Goal: Task Accomplishment & Management: Complete application form

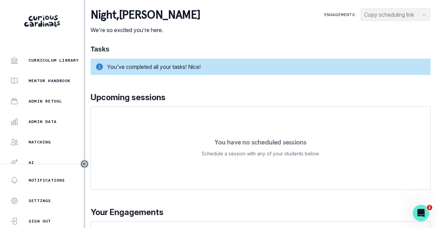
scroll to position [165, 0]
click at [47, 123] on p "Admin Data" at bounding box center [43, 120] width 28 height 5
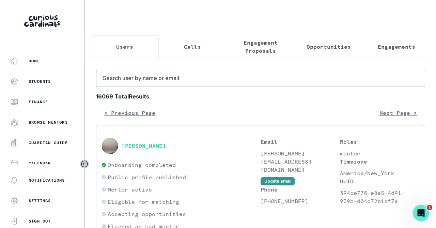
click at [325, 45] on p "Opportunities" at bounding box center [328, 47] width 44 height 8
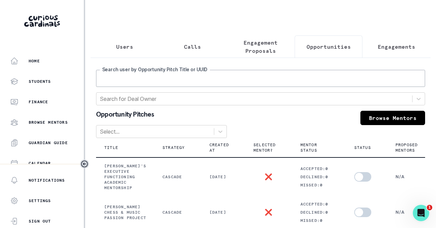
click at [208, 76] on input "Search user by Opportunity Pitch Title or UUID" at bounding box center [260, 78] width 329 height 17
type input "[PERSON_NAME]"
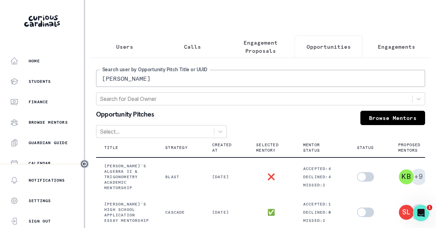
click at [246, 52] on p "Engagement Proposals" at bounding box center [260, 46] width 57 height 16
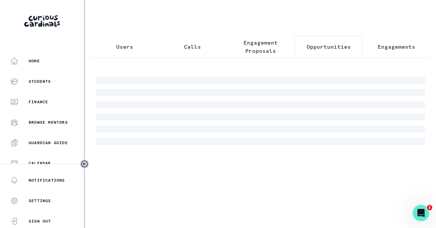
click at [308, 48] on p "Opportunities" at bounding box center [328, 47] width 44 height 8
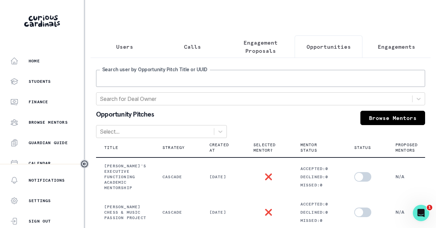
click at [202, 77] on input "Search user by Opportunity Pitch Title or UUID" at bounding box center [260, 78] width 329 height 17
type input "[PERSON_NAME]"
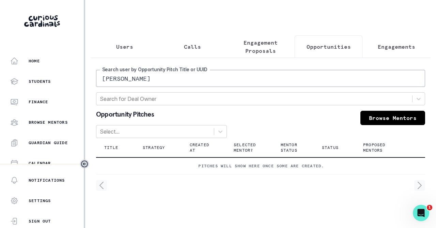
click at [151, 77] on input "[PERSON_NAME]" at bounding box center [260, 78] width 329 height 17
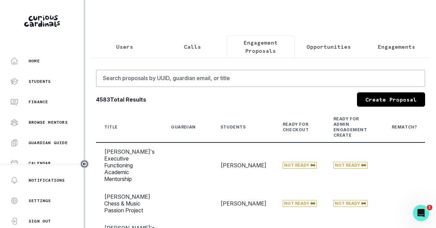
click at [274, 46] on p "Engagement Proposals" at bounding box center [260, 46] width 57 height 16
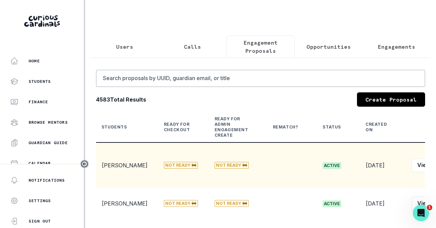
scroll to position [0, 131]
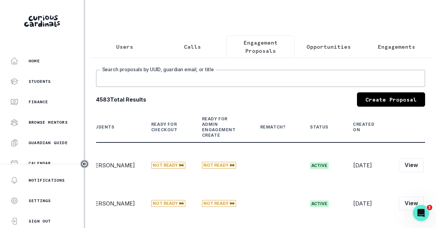
click at [254, 76] on input "Search proposals by UUID, guardian email, or title" at bounding box center [260, 78] width 329 height 17
type input "[PERSON_NAME]"
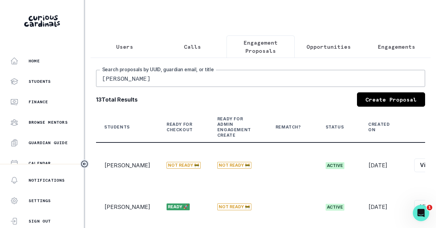
click at [84, 162] on icon "Toggle sidebar" at bounding box center [84, 164] width 8 height 8
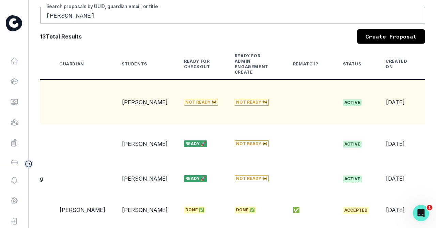
scroll to position [0, 103]
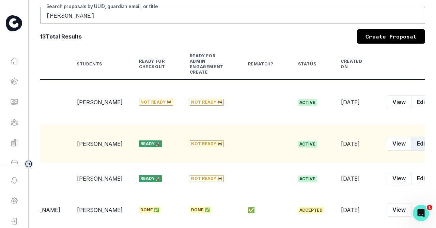
click at [411, 137] on button "Edit" at bounding box center [421, 144] width 21 height 14
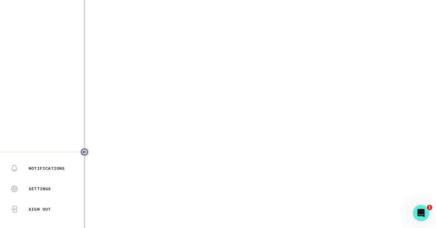
select select "6e9ed279-95f4-43f3-bb21-39f42ea6b77f"
select select "6a92626c-6211-4d23-b1bf-1b3424a9e5cc"
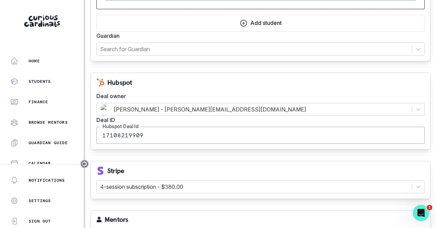
scroll to position [642, 0]
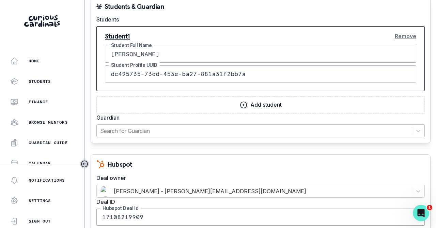
click at [221, 133] on div at bounding box center [254, 131] width 308 height 10
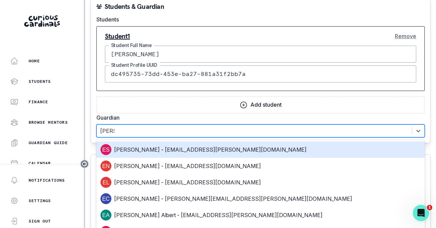
type input "[PERSON_NAME] sc"
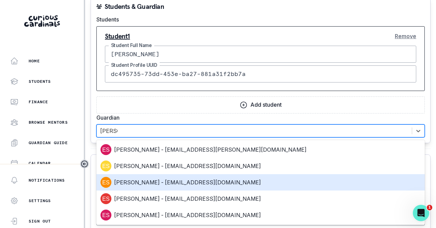
click at [187, 183] on div "[PERSON_NAME] - [EMAIL_ADDRESS][DOMAIN_NAME]" at bounding box center [260, 182] width 320 height 11
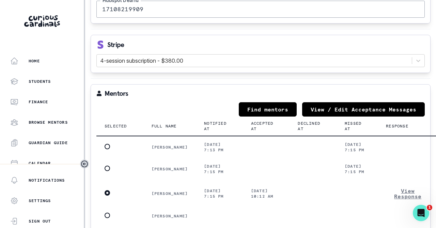
scroll to position [909, 0]
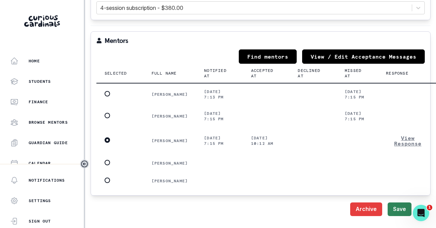
click at [398, 213] on button "Save" at bounding box center [400, 209] width 24 height 14
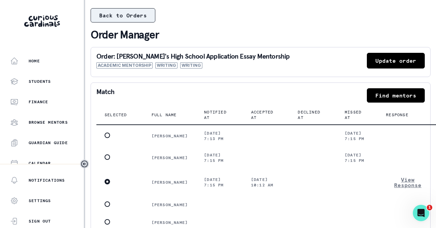
click at [138, 17] on button "Back to Orders" at bounding box center [123, 15] width 65 height 14
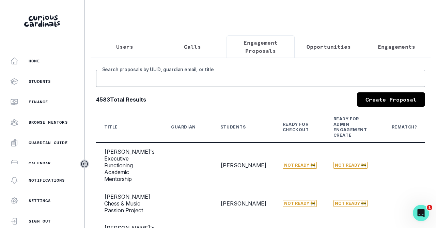
click at [160, 82] on input "Search proposals by UUID, guardian email, or title" at bounding box center [260, 78] width 329 height 17
type input "[PERSON_NAME]"
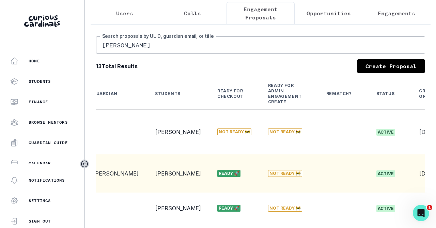
scroll to position [0, 159]
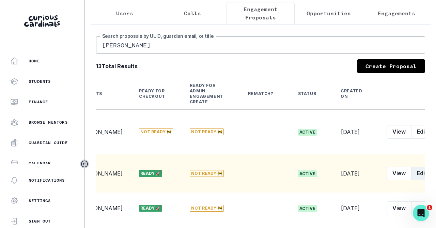
click at [411, 167] on button "Edit" at bounding box center [421, 174] width 21 height 14
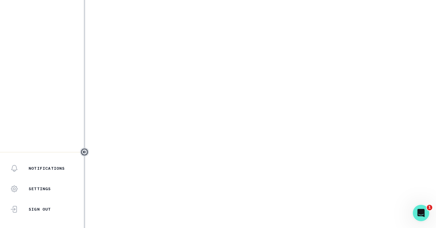
select select "6e9ed279-95f4-43f3-bb21-39f42ea6b77f"
select select "6a92626c-6211-4d23-b1bf-1b3424a9e5cc"
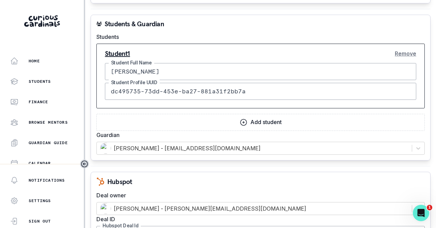
scroll to position [639, 0]
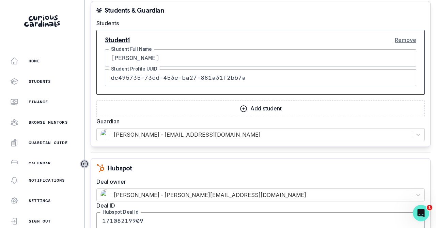
click at [249, 107] on button "Add student" at bounding box center [260, 108] width 328 height 17
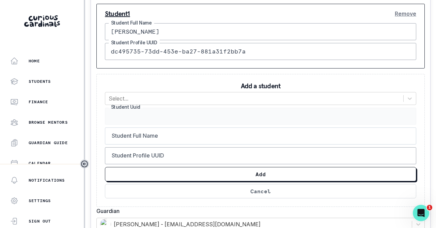
scroll to position [665, 0]
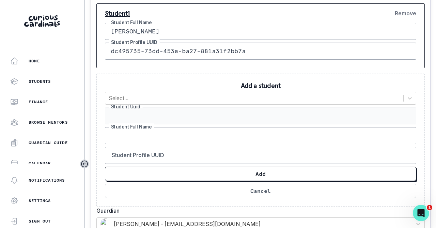
click at [146, 131] on input "Student Full Name" at bounding box center [260, 135] width 311 height 17
type input "[PERSON_NAME]"
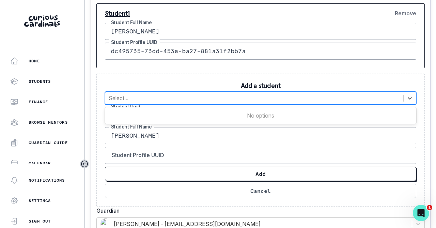
click at [143, 101] on div at bounding box center [254, 98] width 291 height 10
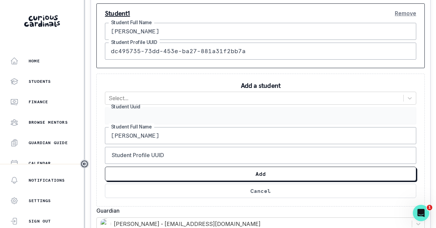
click at [145, 83] on div "Add a student Select... Student [PERSON_NAME] s Student Full Name Student Profi…" at bounding box center [260, 140] width 328 height 133
click at [247, 189] on button "Cancel" at bounding box center [260, 191] width 311 height 14
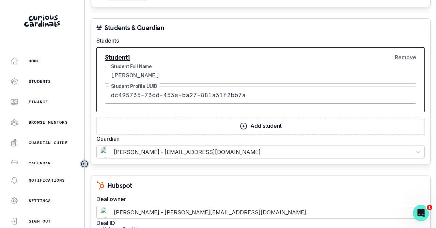
scroll to position [621, 0]
click at [174, 96] on input "dc495735-73dd-453e-ba27-881a31f2bb7a" at bounding box center [260, 95] width 311 height 17
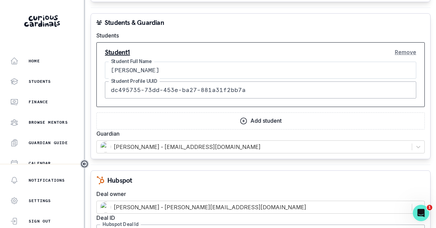
scroll to position [627, 0]
click at [226, 126] on button "Add student" at bounding box center [260, 120] width 328 height 17
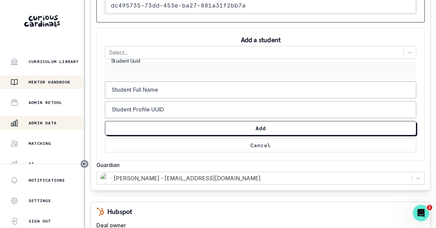
scroll to position [176, 0]
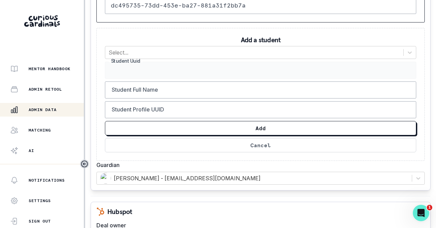
click at [45, 108] on p "Admin Data" at bounding box center [43, 109] width 28 height 5
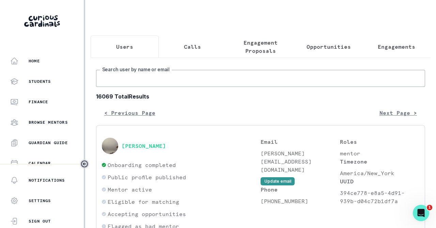
click at [143, 82] on input "Search user by name or email" at bounding box center [260, 78] width 329 height 17
type input "[PERSON_NAME]"
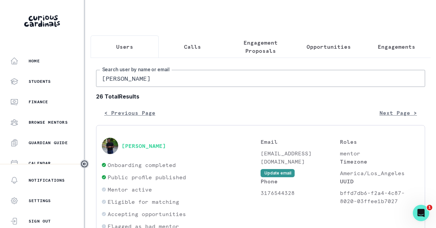
click at [160, 85] on input "[PERSON_NAME]" at bounding box center [260, 78] width 329 height 17
type input "[PERSON_NAME]"
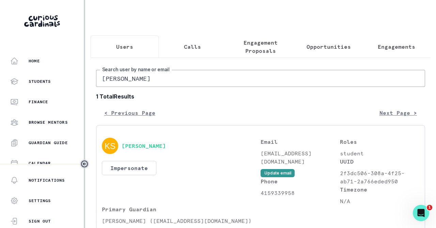
scroll to position [35, 0]
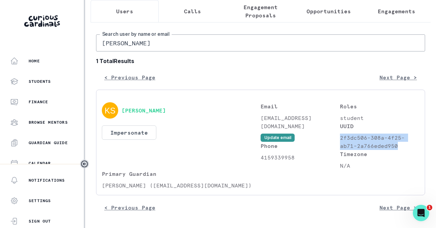
drag, startPoint x: 399, startPoint y: 146, endPoint x: 341, endPoint y: 136, distance: 59.7
click at [341, 136] on p "2f3dc506-308a-4f25-ab71-2a766eded950" at bounding box center [379, 141] width 79 height 16
copy p "2f3dc506-308a-4f25-ab71-2a766eded950"
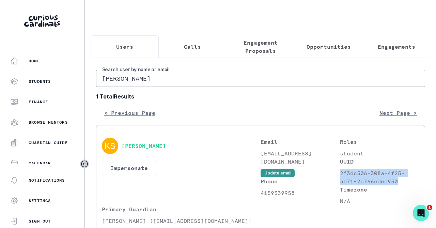
click at [198, 16] on div "Users Calls Engagement Proposals Opportunities Engagements [PERSON_NAME] Search…" at bounding box center [261, 131] width 340 height 263
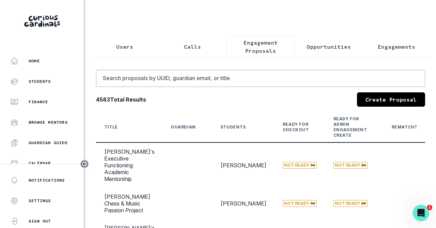
click at [268, 53] on p "Engagement Proposals" at bounding box center [260, 46] width 57 height 16
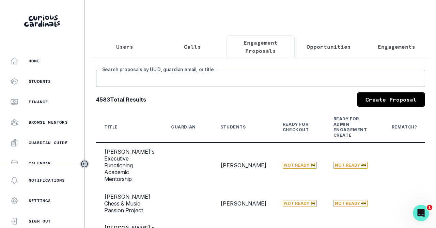
click at [179, 79] on input "Search proposals by UUID, guardian email, or title" at bounding box center [260, 78] width 329 height 17
type input "[PERSON_NAME]"
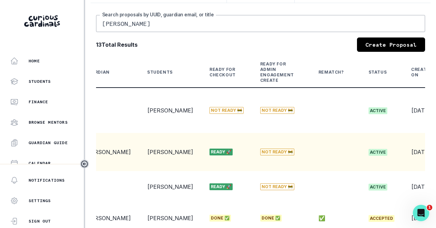
scroll to position [0, 159]
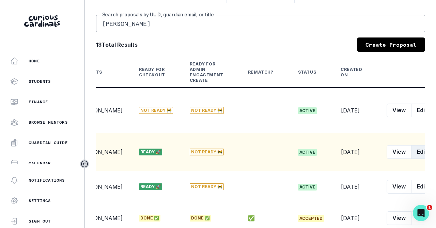
click at [411, 145] on button "Edit" at bounding box center [421, 152] width 21 height 14
select select "6e9ed279-95f4-43f3-bb21-39f42ea6b77f"
select select "6a92626c-6211-4d23-b1bf-1b3424a9e5cc"
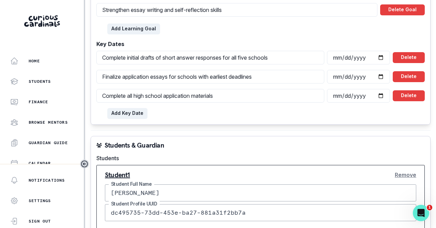
scroll to position [594, 0]
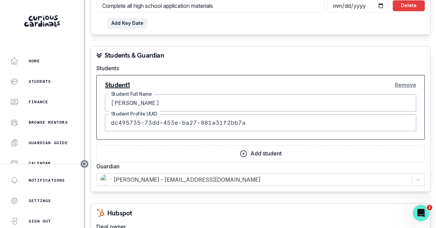
click at [168, 124] on input "dc495735-73dd-453e-ba27-881a31f2bb7a" at bounding box center [260, 122] width 311 height 17
paste input "2f3dc506-308a-4f25-ab71-2a766eded950"
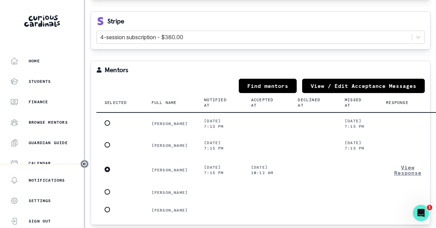
scroll to position [909, 0]
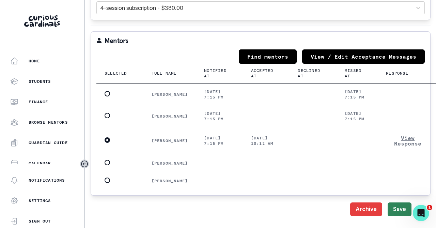
type input "2f3dc506-308a-4f25-ab71-2a766eded950"
click at [399, 212] on button "Save" at bounding box center [400, 209] width 24 height 14
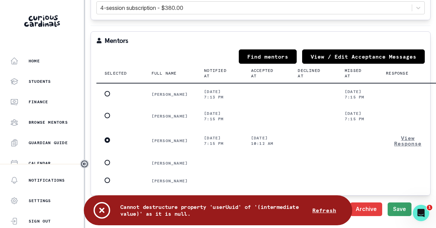
click at [315, 211] on button "Refresh" at bounding box center [324, 210] width 40 height 14
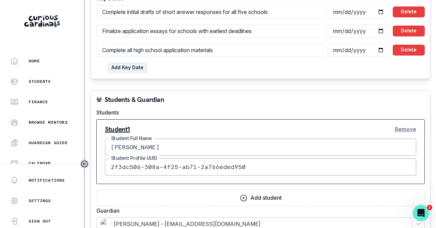
scroll to position [550, 0]
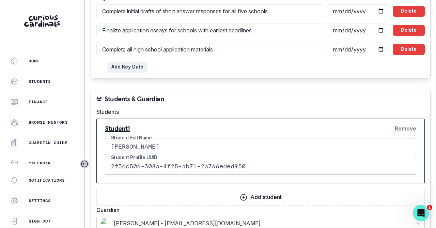
click at [209, 166] on input "2f3dc506-308a-4f25-ab71-2a766eded950" at bounding box center [260, 166] width 311 height 17
click at [404, 127] on button "Remove" at bounding box center [405, 129] width 21 height 14
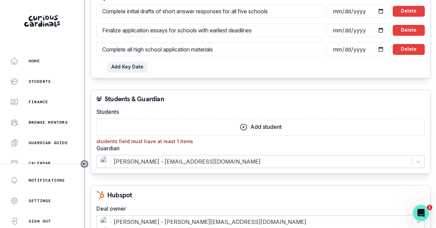
click at [257, 127] on p "Add student" at bounding box center [265, 127] width 31 height 6
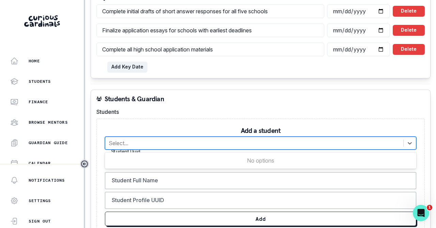
click at [143, 140] on div at bounding box center [254, 143] width 291 height 10
click at [147, 179] on input "Student Full Name" at bounding box center [260, 180] width 311 height 17
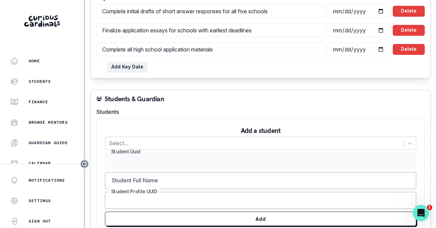
click at [140, 195] on input "Student Profile UUID" at bounding box center [260, 200] width 311 height 17
paste input "2f3dc506-308a-4f25-ab71-2a766eded950"
type input "2f3dc506-308a-4f25-ab71-2a766eded950"
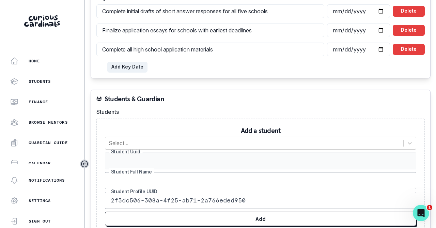
click at [139, 182] on input "Student Full Name" at bounding box center [260, 180] width 311 height 17
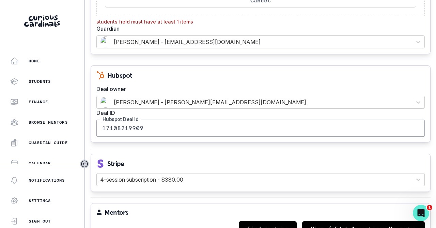
scroll to position [963, 0]
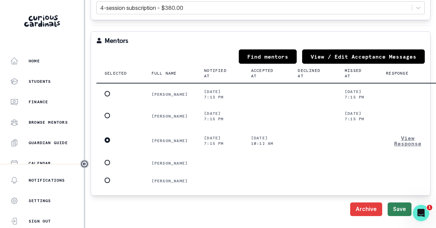
type input "[PERSON_NAME]"
click at [398, 212] on button "Save" at bounding box center [400, 209] width 24 height 14
click at [397, 212] on button "Save" at bounding box center [400, 209] width 24 height 14
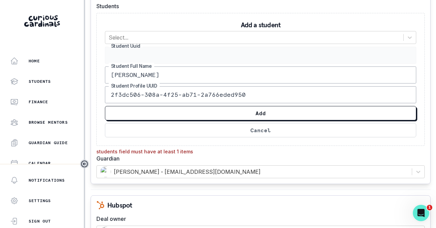
scroll to position [655, 0]
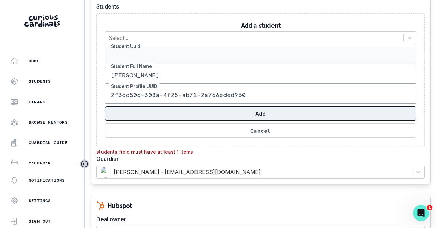
click at [255, 112] on button "Add" at bounding box center [260, 113] width 311 height 14
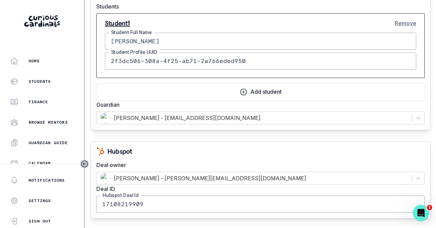
scroll to position [909, 0]
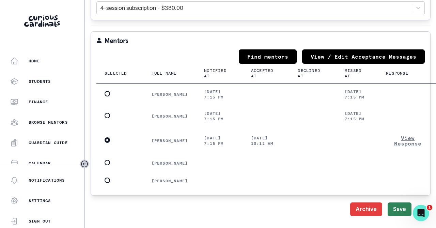
click at [396, 212] on button "Save" at bounding box center [400, 209] width 24 height 14
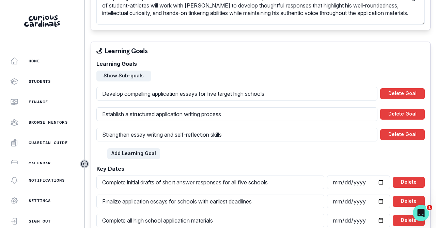
scroll to position [0, 0]
